Goal: Obtain resource: Download file/media

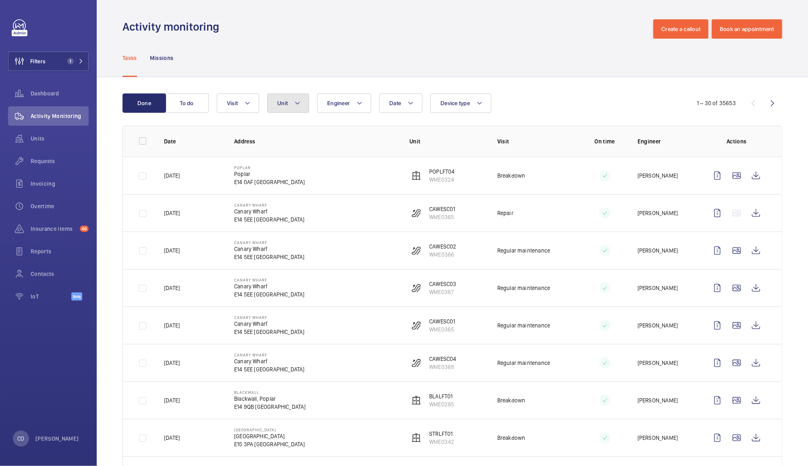
click at [294, 104] on mat-icon at bounding box center [297, 103] width 6 height 10
click at [286, 112] on button "Unit" at bounding box center [288, 103] width 42 height 19
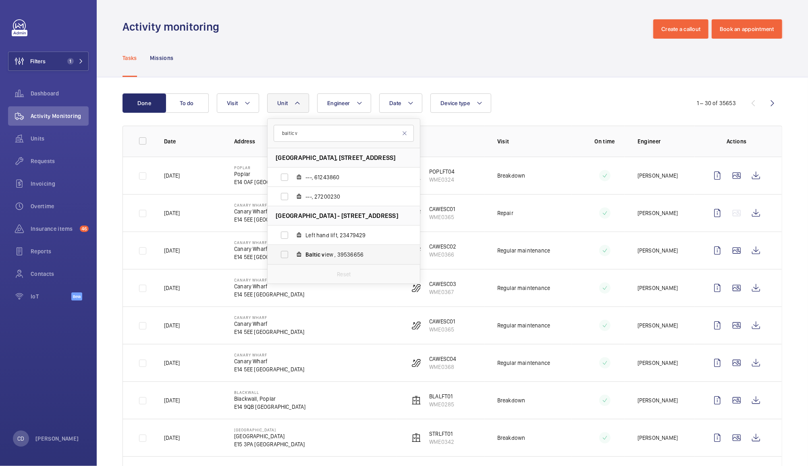
type input "baltic v"
click at [283, 252] on label "Baltic v [DEMOGRAPHIC_DATA] , 39536656" at bounding box center [337, 254] width 139 height 19
click at [283, 252] on input "Baltic v [DEMOGRAPHIC_DATA] , 39536656" at bounding box center [285, 255] width 16 height 16
checkbox input "true"
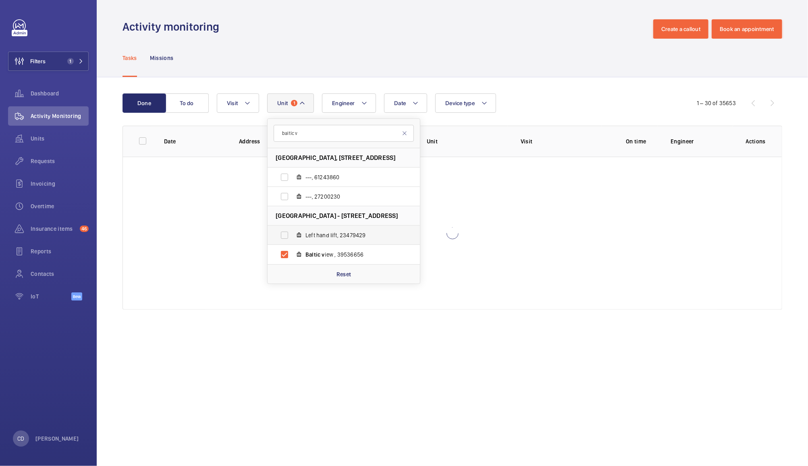
click at [287, 232] on label "Left hand lift, 23479429" at bounding box center [337, 235] width 139 height 19
click at [287, 232] on input "Left hand lift, 23479429" at bounding box center [285, 235] width 16 height 16
checkbox input "true"
click at [551, 79] on div "Done To do Date Engineer Unit 2 baltic v Baltic View, [STREET_ADDRESS] LIVERPOO…" at bounding box center [452, 203] width 711 height 252
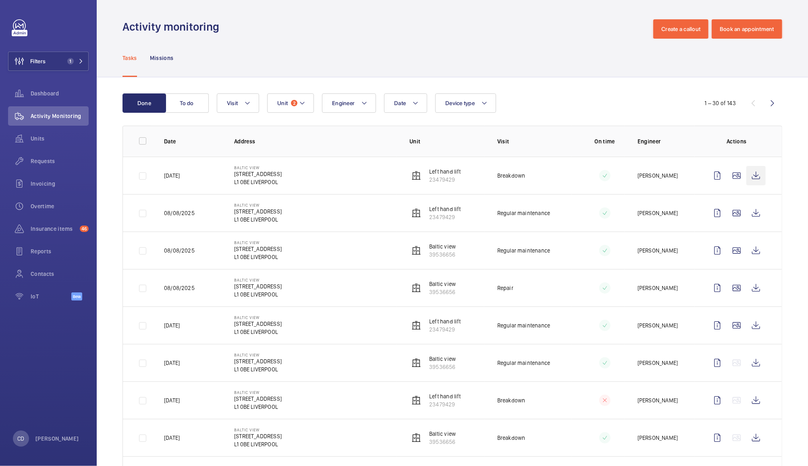
click at [750, 179] on wm-front-icon-button at bounding box center [756, 175] width 19 height 19
click at [290, 103] on button "Unit 2" at bounding box center [290, 103] width 47 height 19
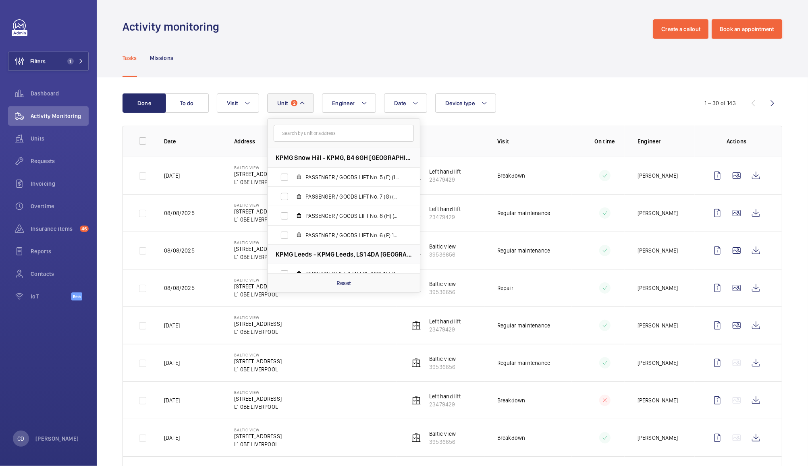
click at [335, 133] on input "text" at bounding box center [344, 133] width 140 height 17
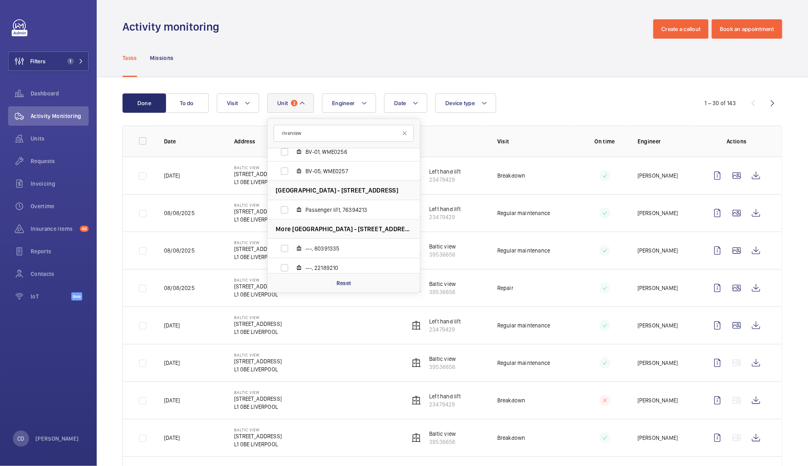
scroll to position [146, 0]
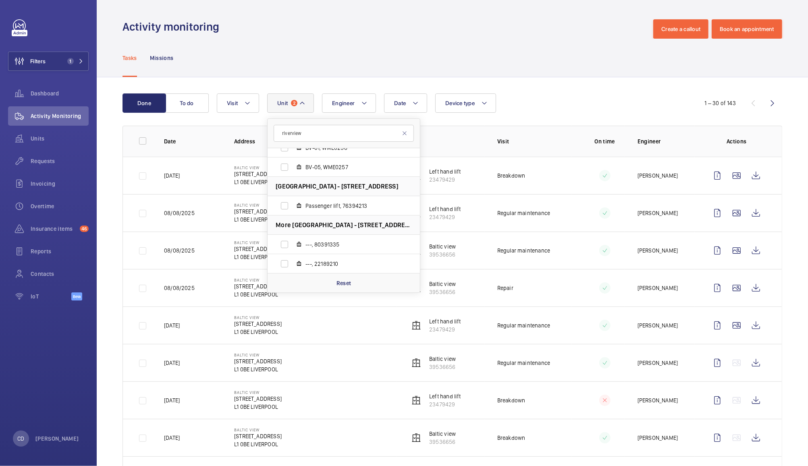
click at [290, 133] on input "riverview" at bounding box center [344, 133] width 140 height 17
type input "river view"
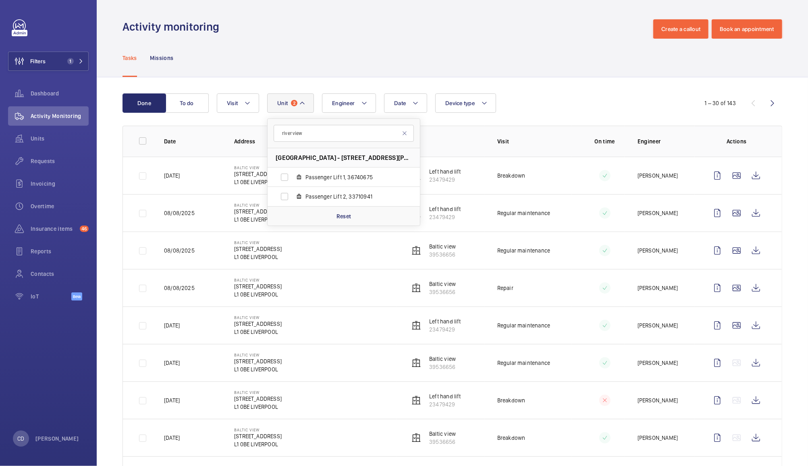
click at [508, 42] on div "Tasks Missions" at bounding box center [453, 58] width 660 height 38
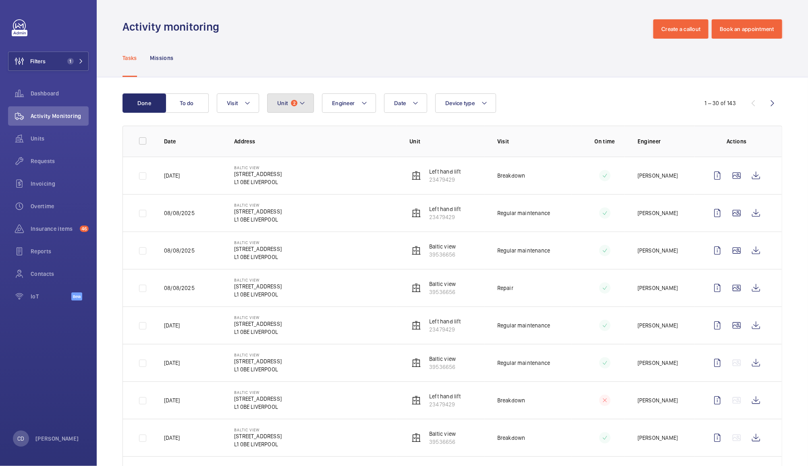
click at [294, 103] on span "2" at bounding box center [294, 103] width 6 height 6
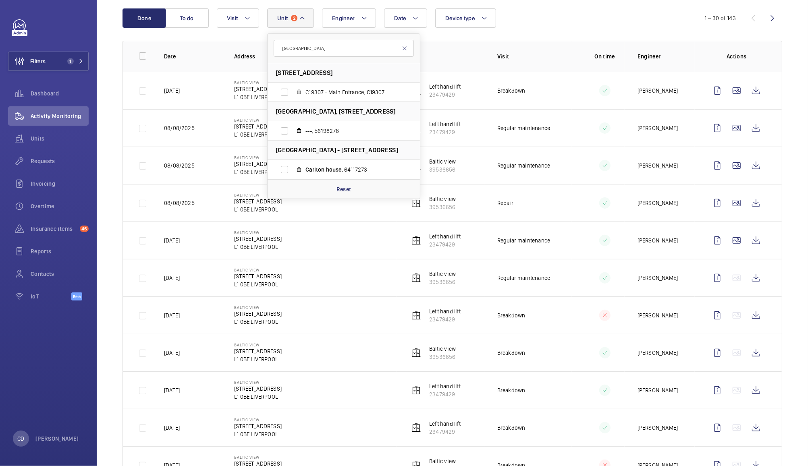
scroll to position [87, 0]
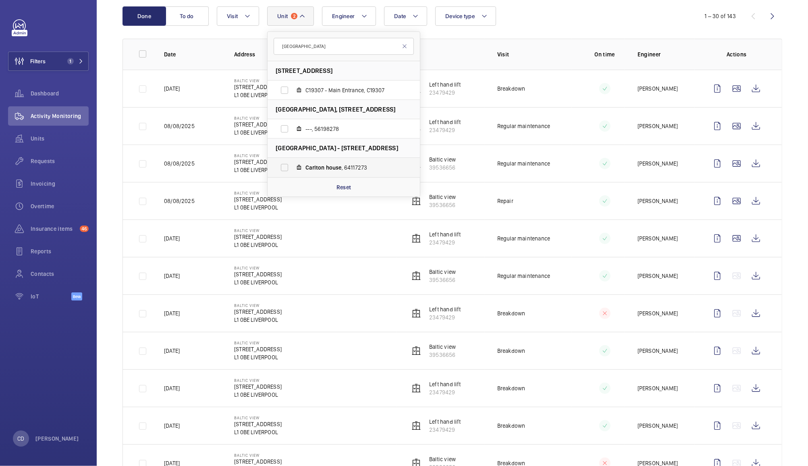
type input "[GEOGRAPHIC_DATA]"
click at [287, 175] on label "[GEOGRAPHIC_DATA] , 64117273" at bounding box center [337, 167] width 139 height 19
click at [287, 175] on input "[GEOGRAPHIC_DATA] , 64117273" at bounding box center [285, 168] width 16 height 16
checkbox input "true"
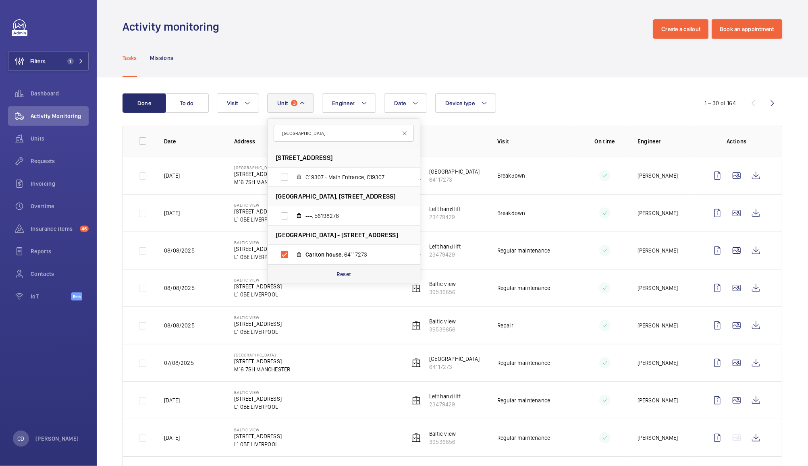
click at [347, 275] on p "Reset" at bounding box center [344, 274] width 15 height 8
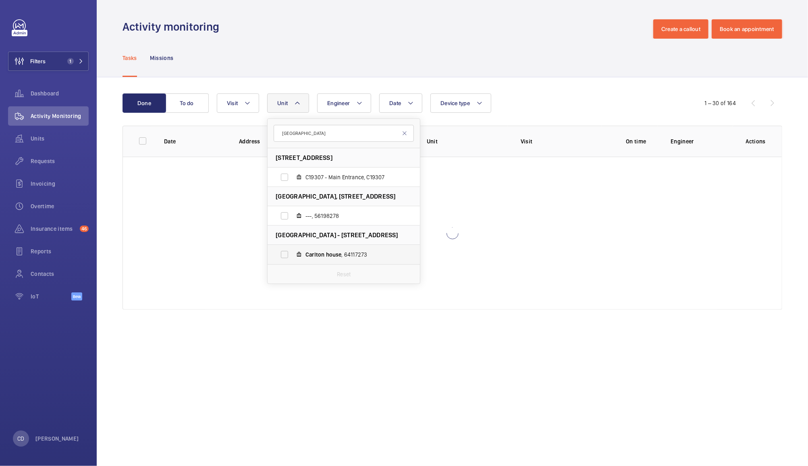
click at [291, 258] on label "[GEOGRAPHIC_DATA] , 64117273" at bounding box center [337, 254] width 139 height 19
click at [291, 258] on input "[GEOGRAPHIC_DATA] , 64117273" at bounding box center [285, 255] width 16 height 16
checkbox input "true"
click at [527, 68] on div "Tasks Missions" at bounding box center [453, 58] width 660 height 38
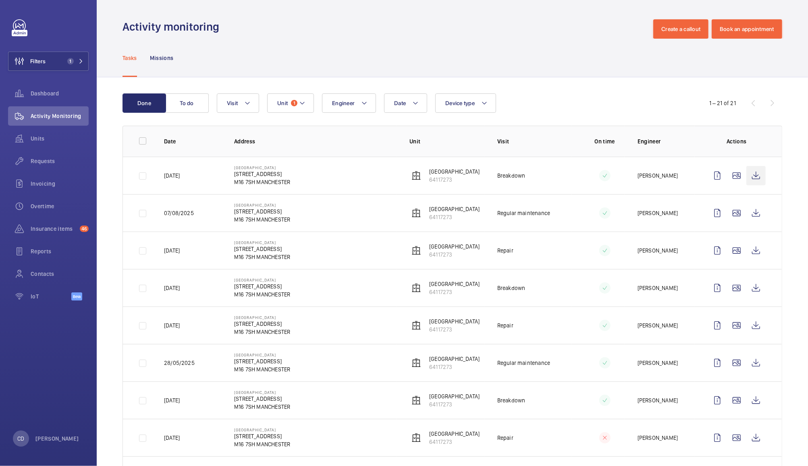
click at [749, 179] on wm-front-icon-button at bounding box center [756, 175] width 19 height 19
click at [291, 104] on span "1" at bounding box center [294, 103] width 6 height 6
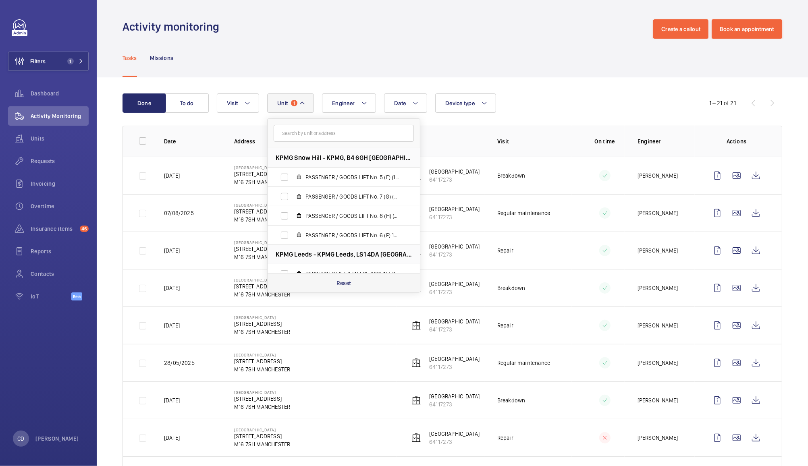
click at [356, 281] on div "Reset" at bounding box center [344, 282] width 152 height 19
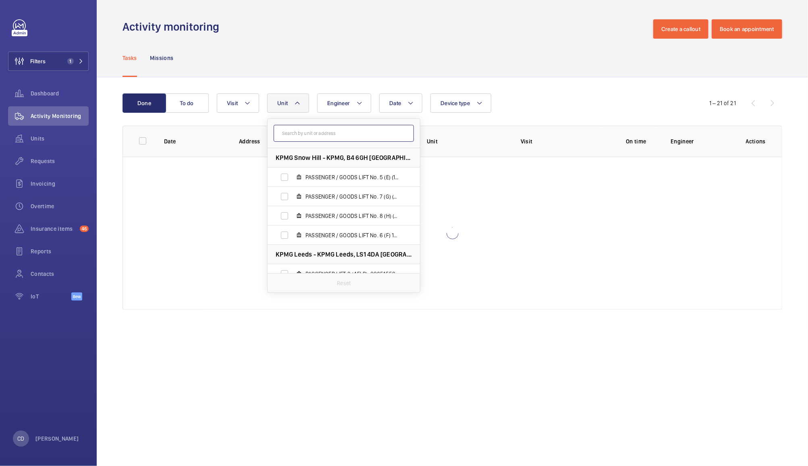
click at [361, 133] on input "text" at bounding box center [344, 133] width 140 height 17
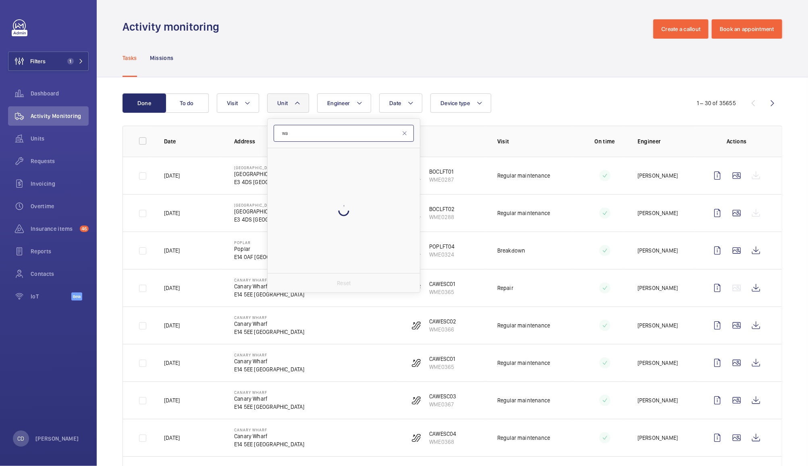
type input "w"
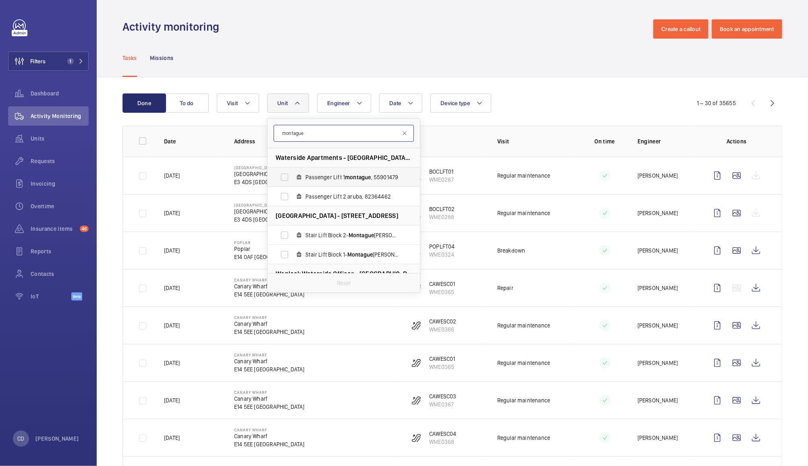
type input "montague"
click at [278, 171] on label "Passenger Lift 1 montague , 55901479" at bounding box center [337, 177] width 139 height 19
click at [278, 171] on input "Passenger Lift 1 montague , 55901479" at bounding box center [285, 177] width 16 height 16
checkbox input "true"
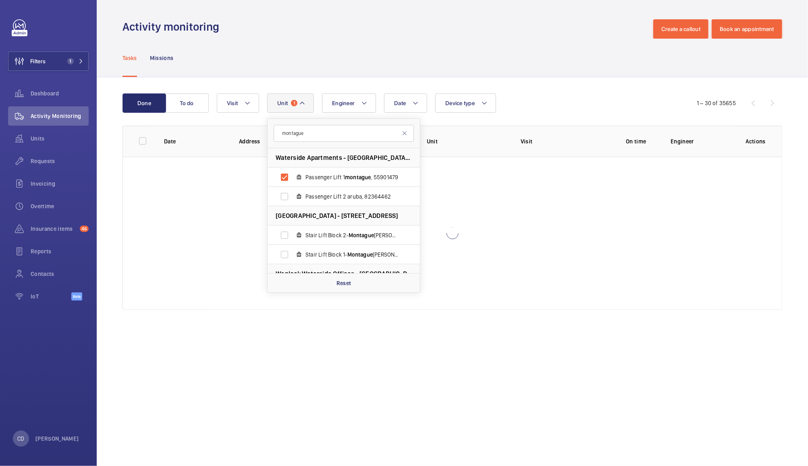
click at [537, 79] on div "Done To do Date Engineer Unit 1 montague Waterside Apartments - [GEOGRAPHIC_DAT…" at bounding box center [452, 203] width 711 height 252
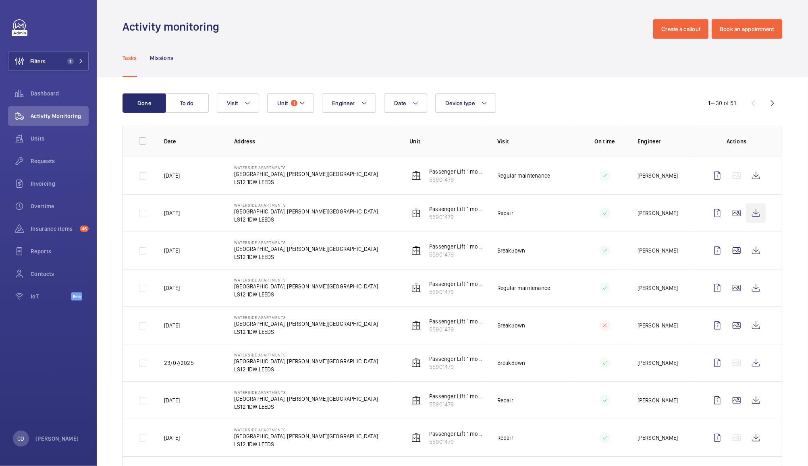
click at [747, 214] on wm-front-icon-button at bounding box center [756, 213] width 19 height 19
click at [749, 175] on wm-front-icon-button at bounding box center [756, 175] width 19 height 19
